Goal: Find specific page/section: Find specific page/section

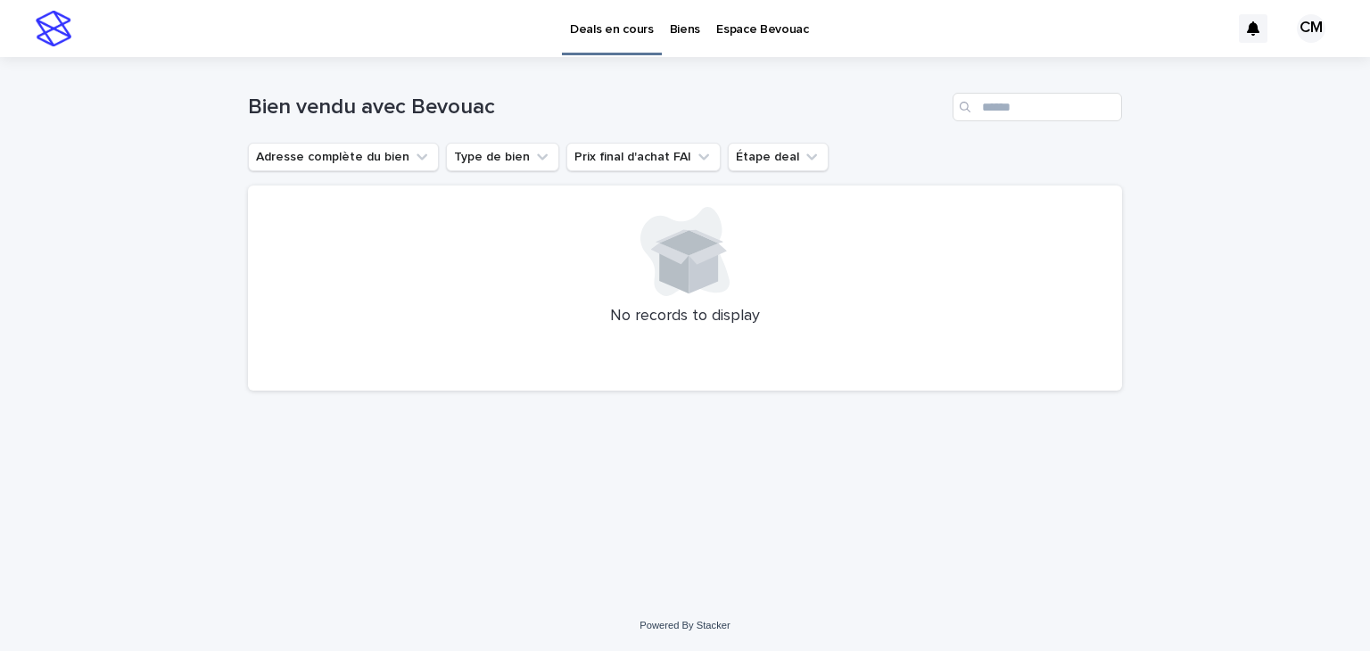
click at [688, 24] on p "Biens" at bounding box center [685, 18] width 30 height 37
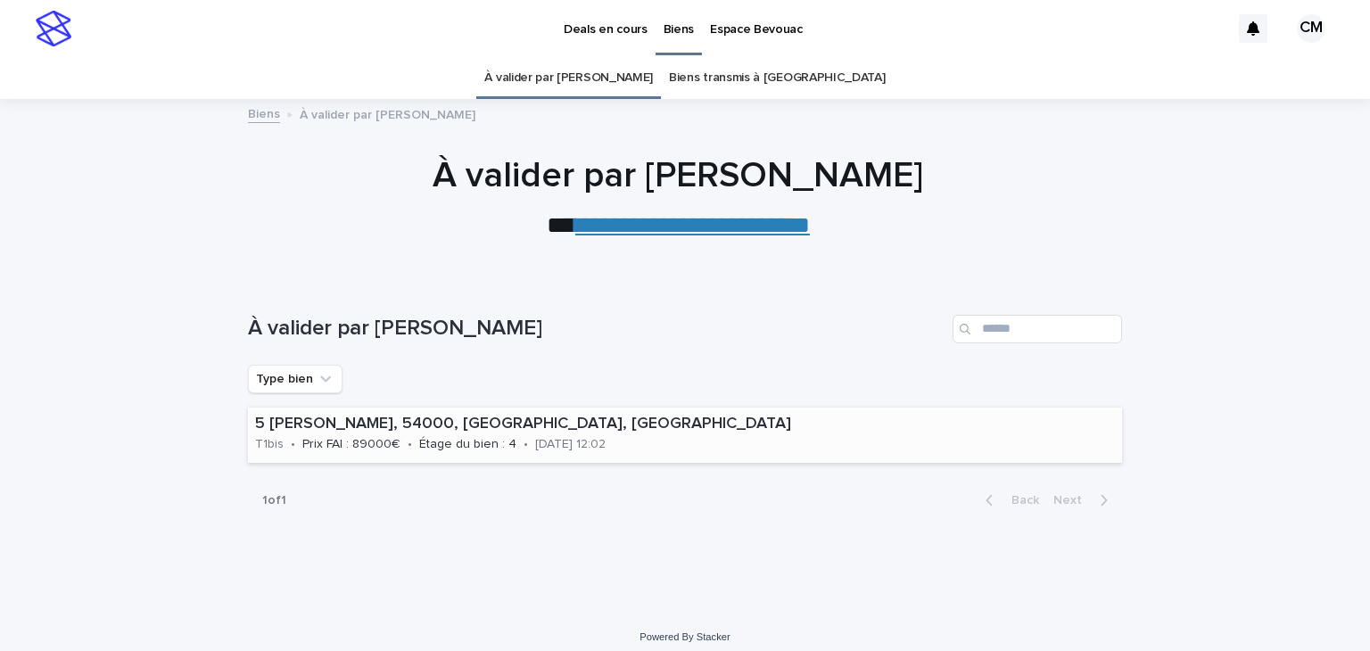
click at [551, 436] on div "20/08/2025 12:02" at bounding box center [570, 443] width 70 height 19
